Goal: Navigation & Orientation: Find specific page/section

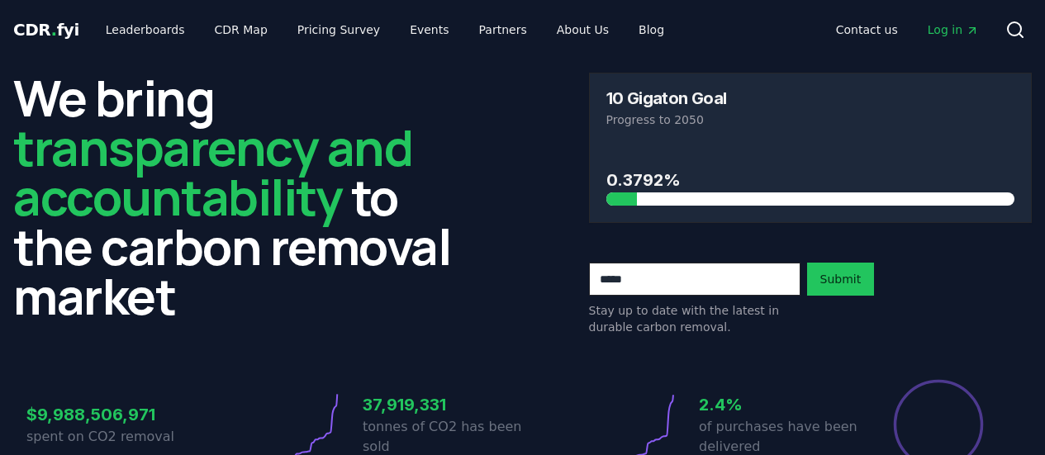
scroll to position [549, 0]
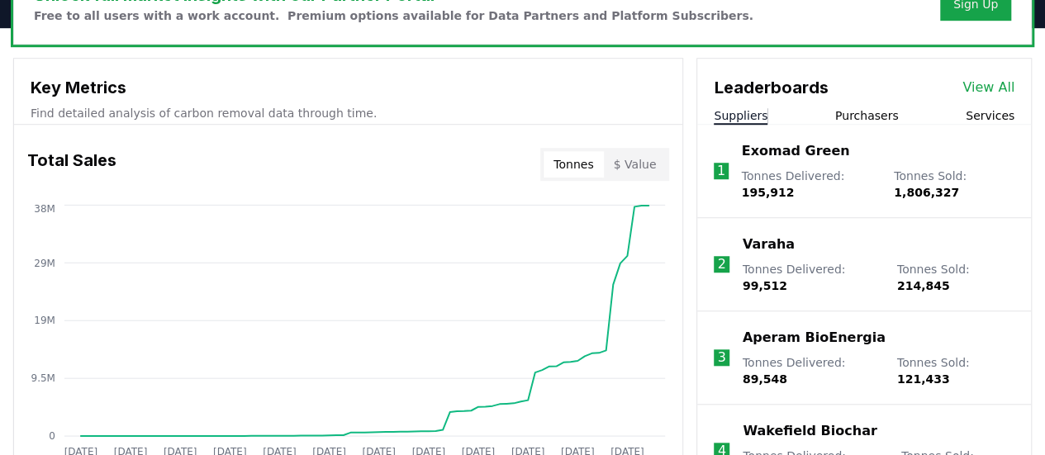
click at [984, 81] on link "View All" at bounding box center [989, 88] width 52 height 20
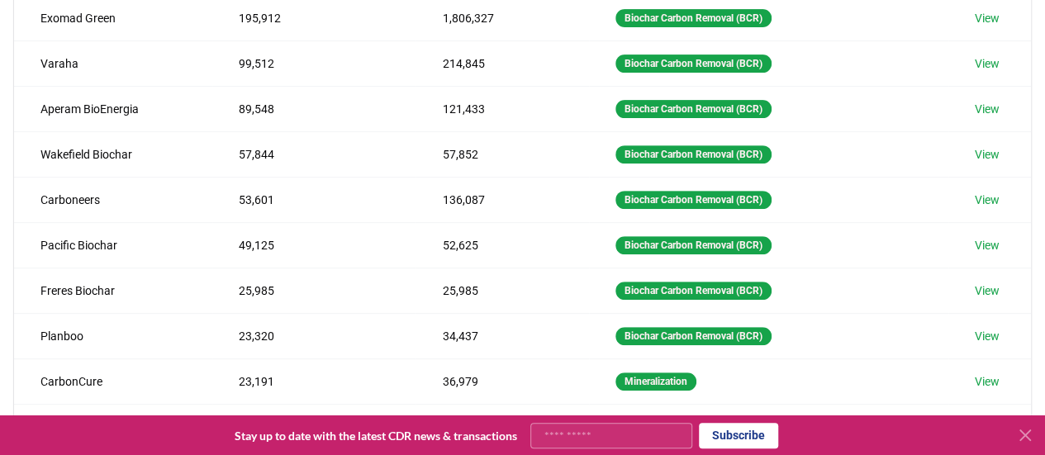
scroll to position [241, 0]
